Goal: Task Accomplishment & Management: Use online tool/utility

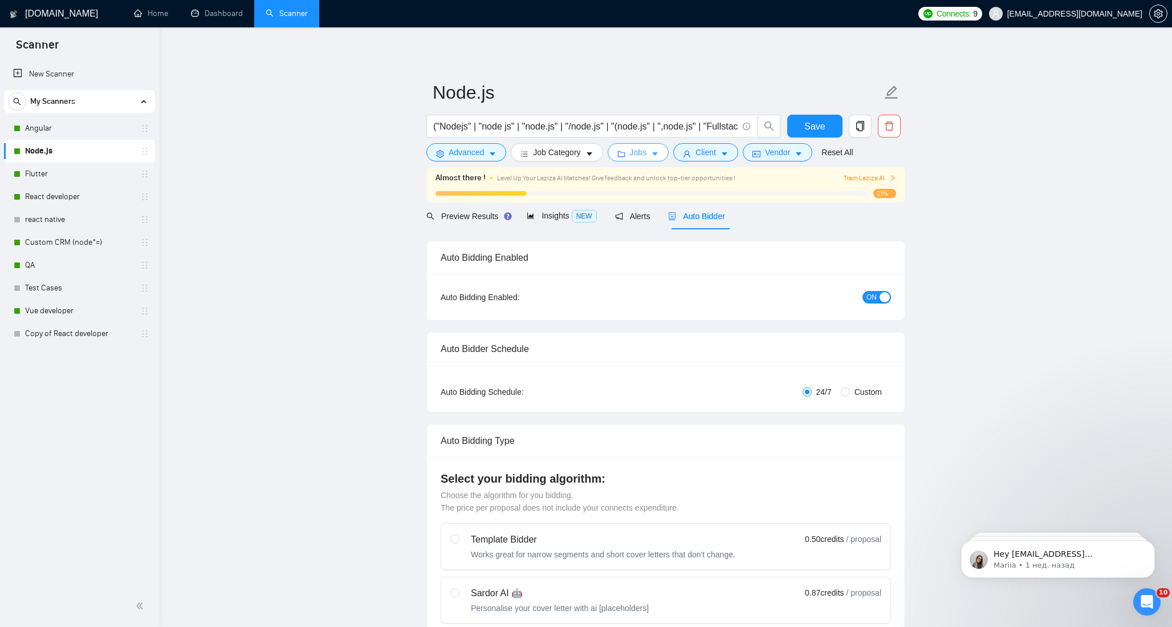
click at [652, 151] on button "Jobs" at bounding box center [639, 152] width 62 height 18
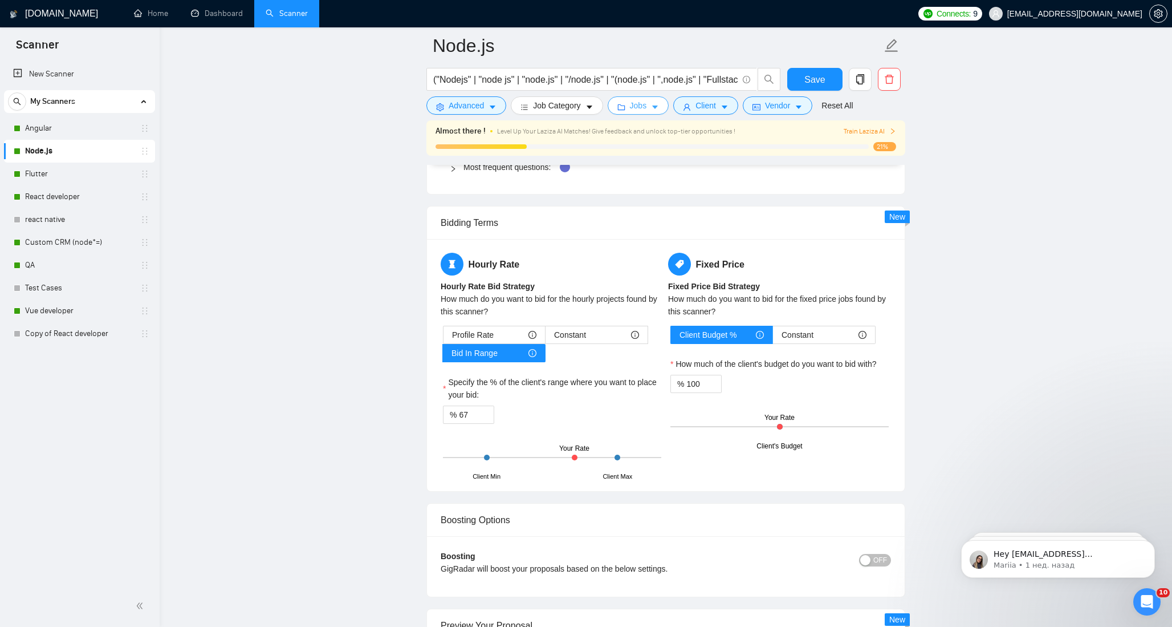
scroll to position [1761, 0]
click at [50, 194] on link "React developer" at bounding box center [79, 196] width 108 height 23
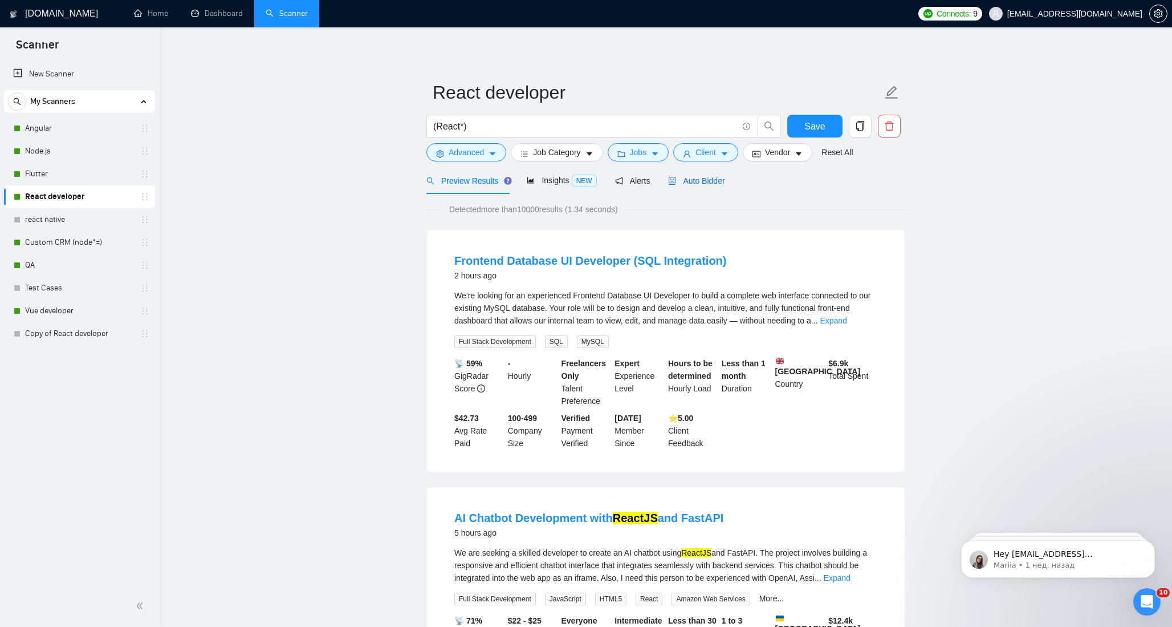
click at [706, 177] on span "Auto Bidder" at bounding box center [696, 180] width 56 height 9
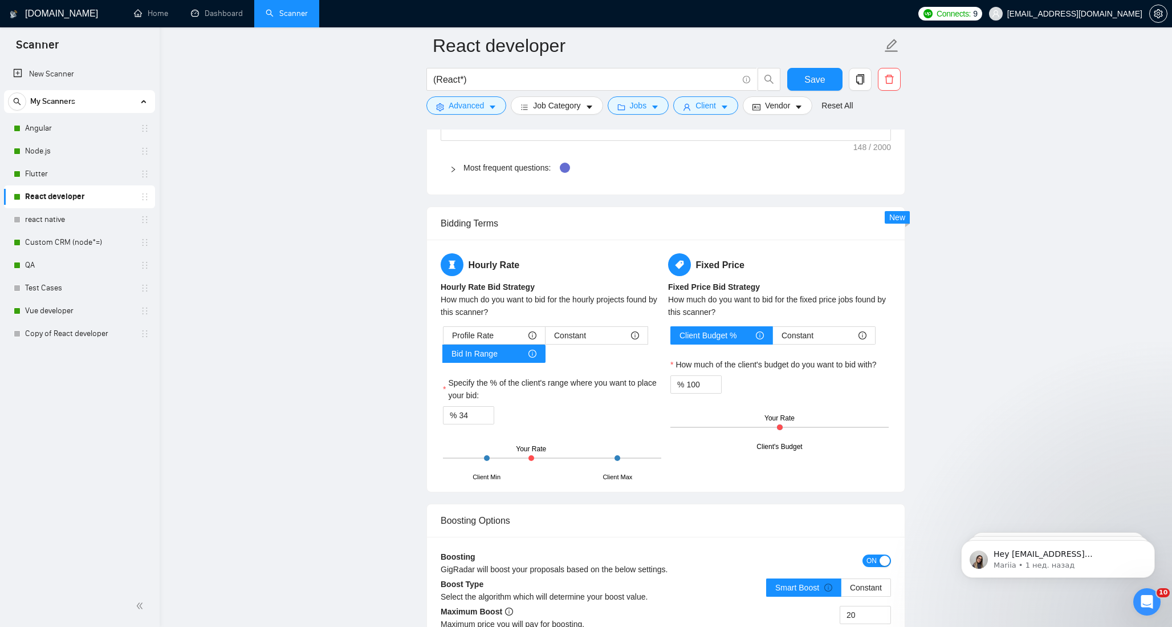
scroll to position [1679, 0]
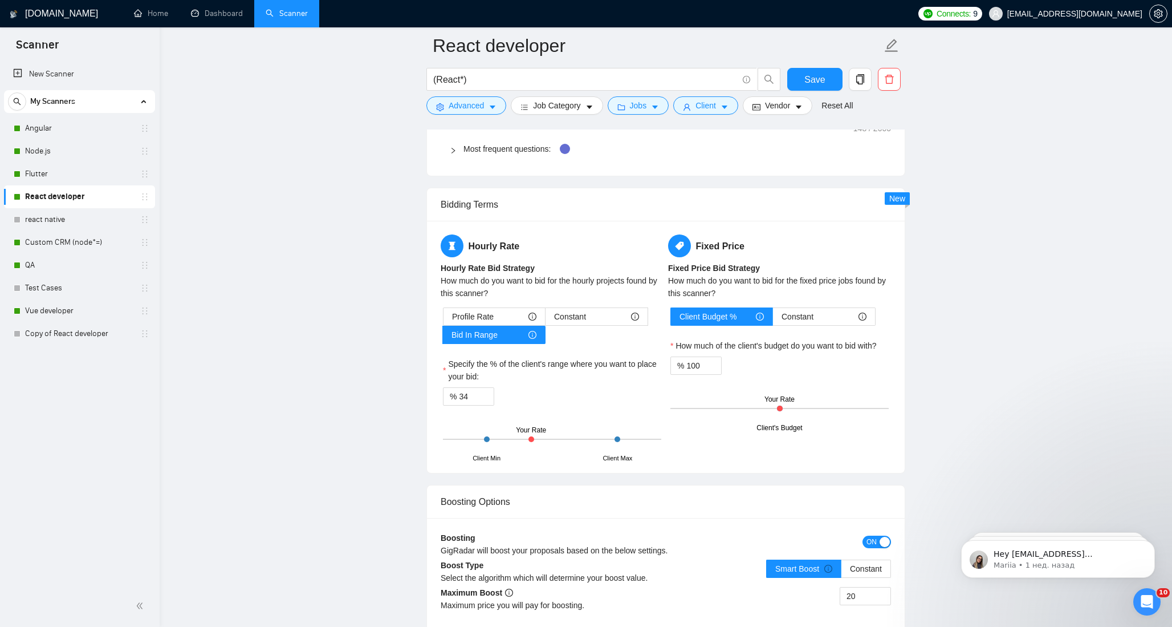
drag, startPoint x: 532, startPoint y: 437, endPoint x: 555, endPoint y: 437, distance: 22.8
click at [555, 437] on div "Client Min Client Max Your Rate" at bounding box center [552, 439] width 218 height 40
drag, startPoint x: 531, startPoint y: 440, endPoint x: 560, endPoint y: 441, distance: 29.1
click at [560, 440] on div "Client Min Client Max Your Rate" at bounding box center [552, 439] width 218 height 40
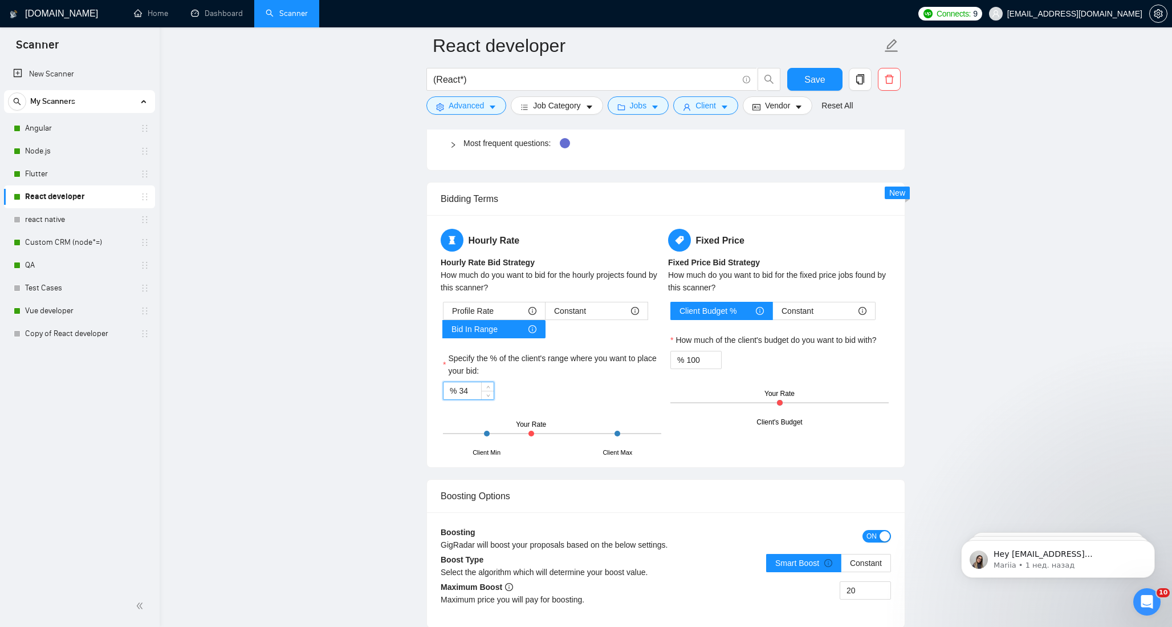
drag, startPoint x: 479, startPoint y: 389, endPoint x: 453, endPoint y: 389, distance: 26.2
click at [453, 389] on div "% 34" at bounding box center [468, 390] width 51 height 18
type input "66"
click at [353, 426] on main "React developer (React*) Save Advanced Job Category Jobs Client Vendor Reset Al…" at bounding box center [666, 0] width 976 height 3281
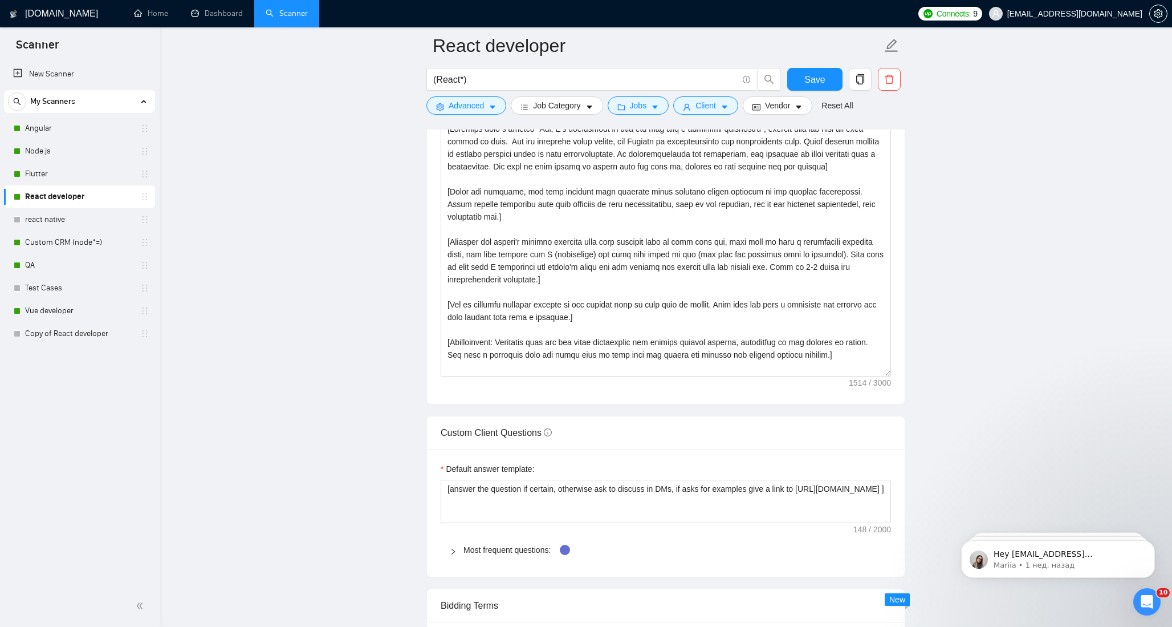
scroll to position [1069, 0]
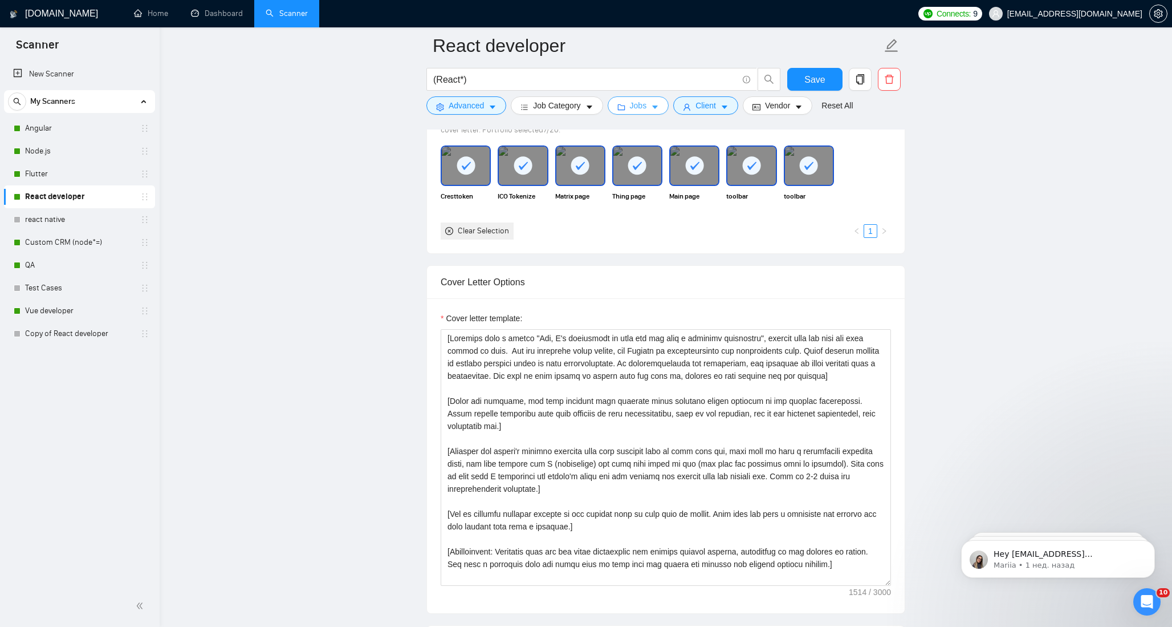
click at [664, 104] on button "Jobs" at bounding box center [639, 105] width 62 height 18
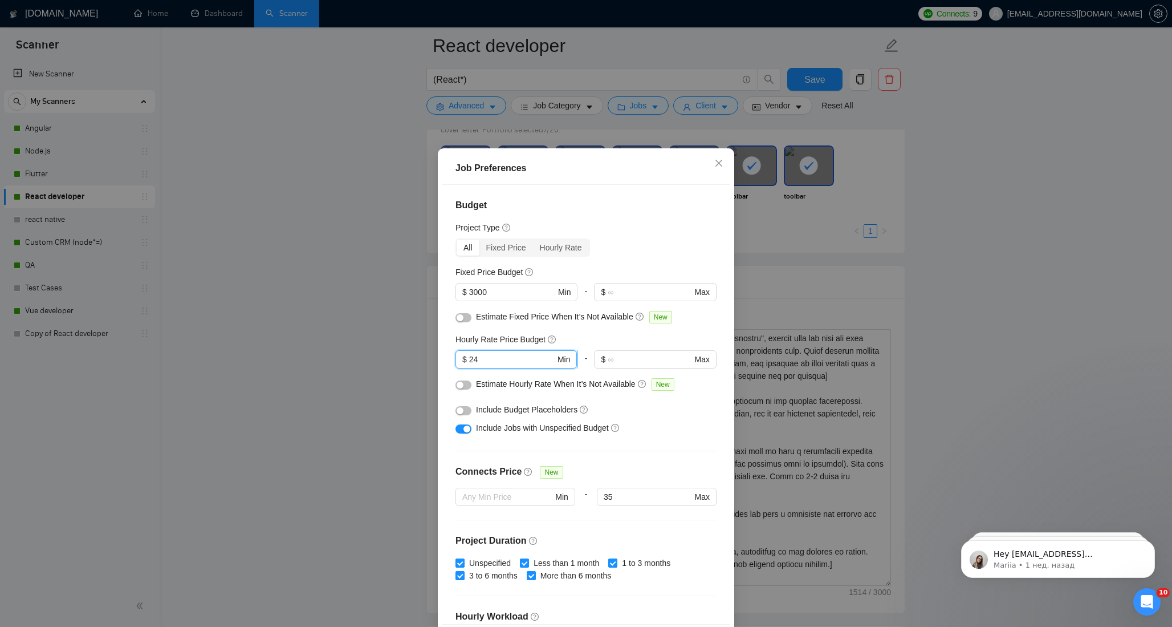
click at [490, 357] on input "24" at bounding box center [512, 359] width 86 height 13
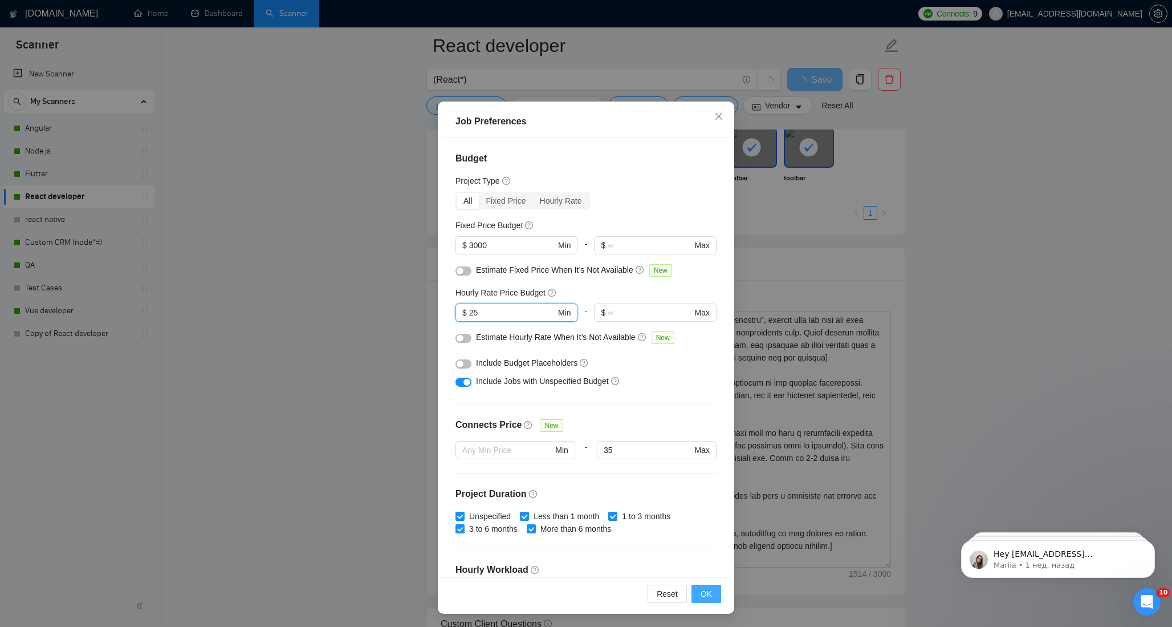
type input "25"
click at [702, 589] on span "OK" at bounding box center [706, 593] width 11 height 13
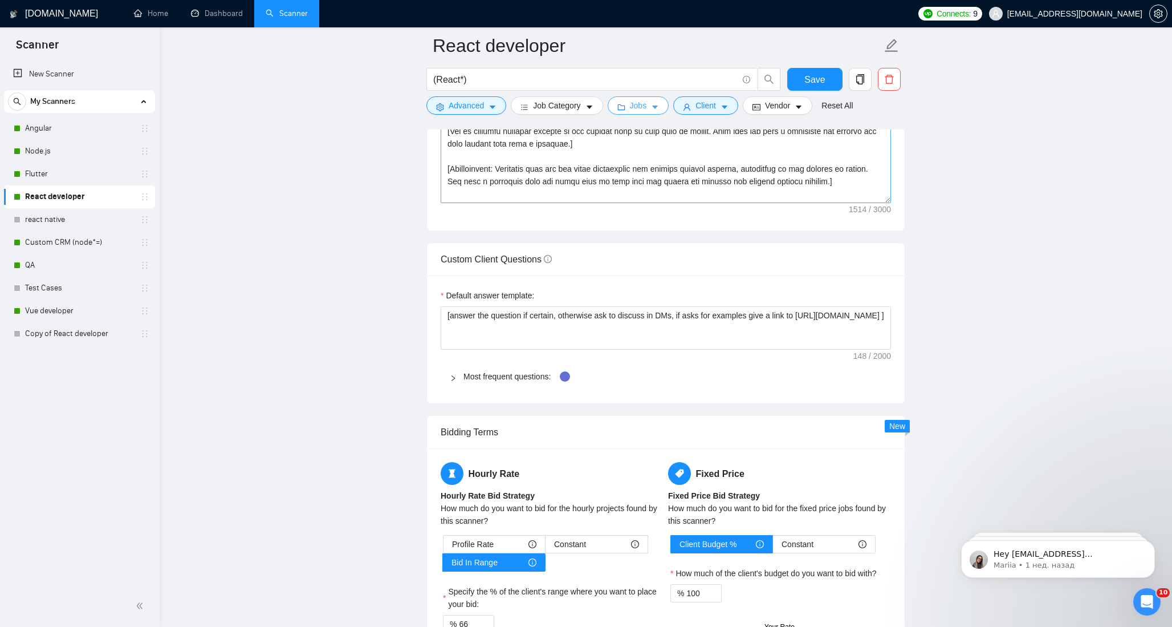
scroll to position [1264, 0]
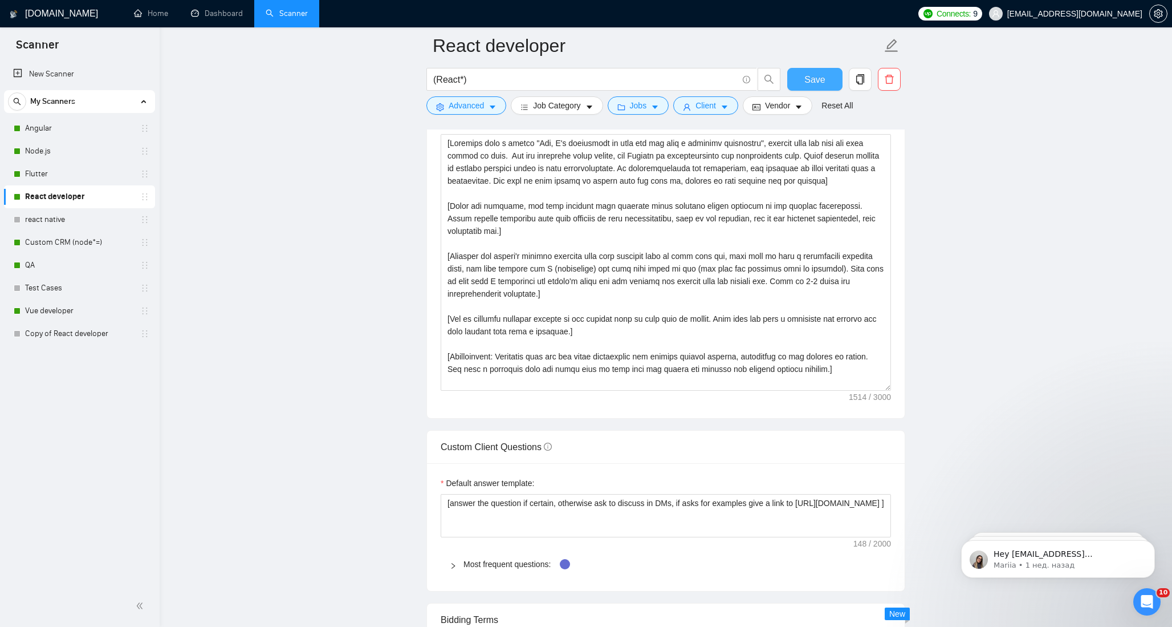
click at [813, 80] on span "Save" at bounding box center [814, 79] width 21 height 14
click at [1019, 320] on main "React developer (React*) Save Advanced Job Category Jobs Client Vendor Reset Al…" at bounding box center [666, 421] width 976 height 3281
click at [968, 230] on main "React developer (React*) Save Advanced Job Category Jobs Client Vendor Reset Al…" at bounding box center [666, 421] width 976 height 3281
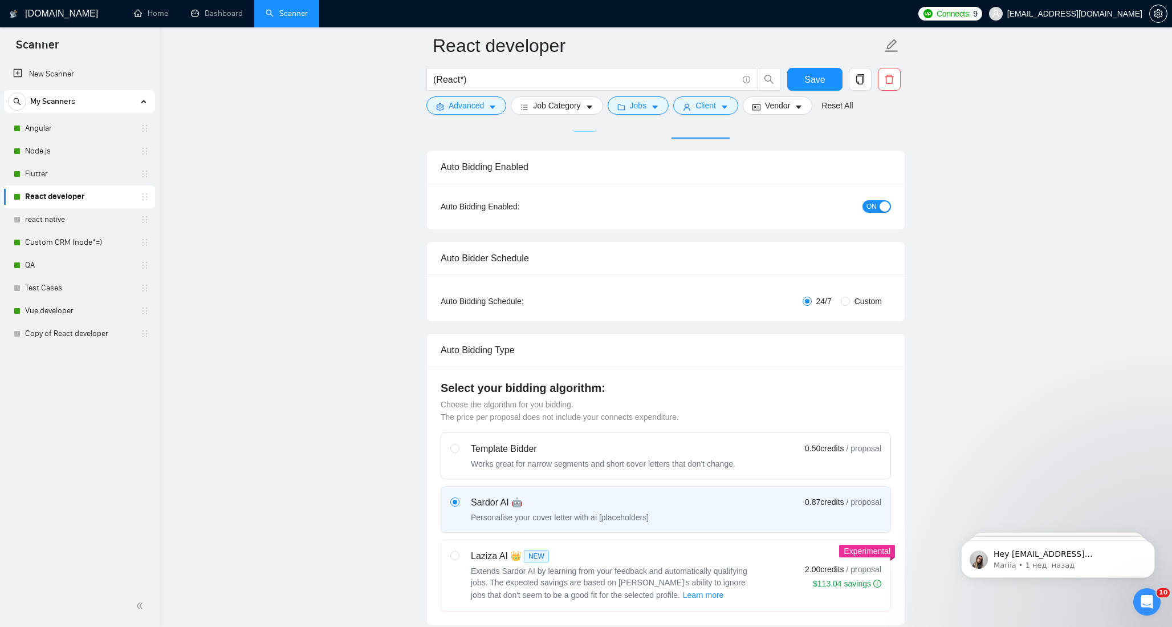
scroll to position [0, 0]
